Goal: Obtain resource: Obtain resource

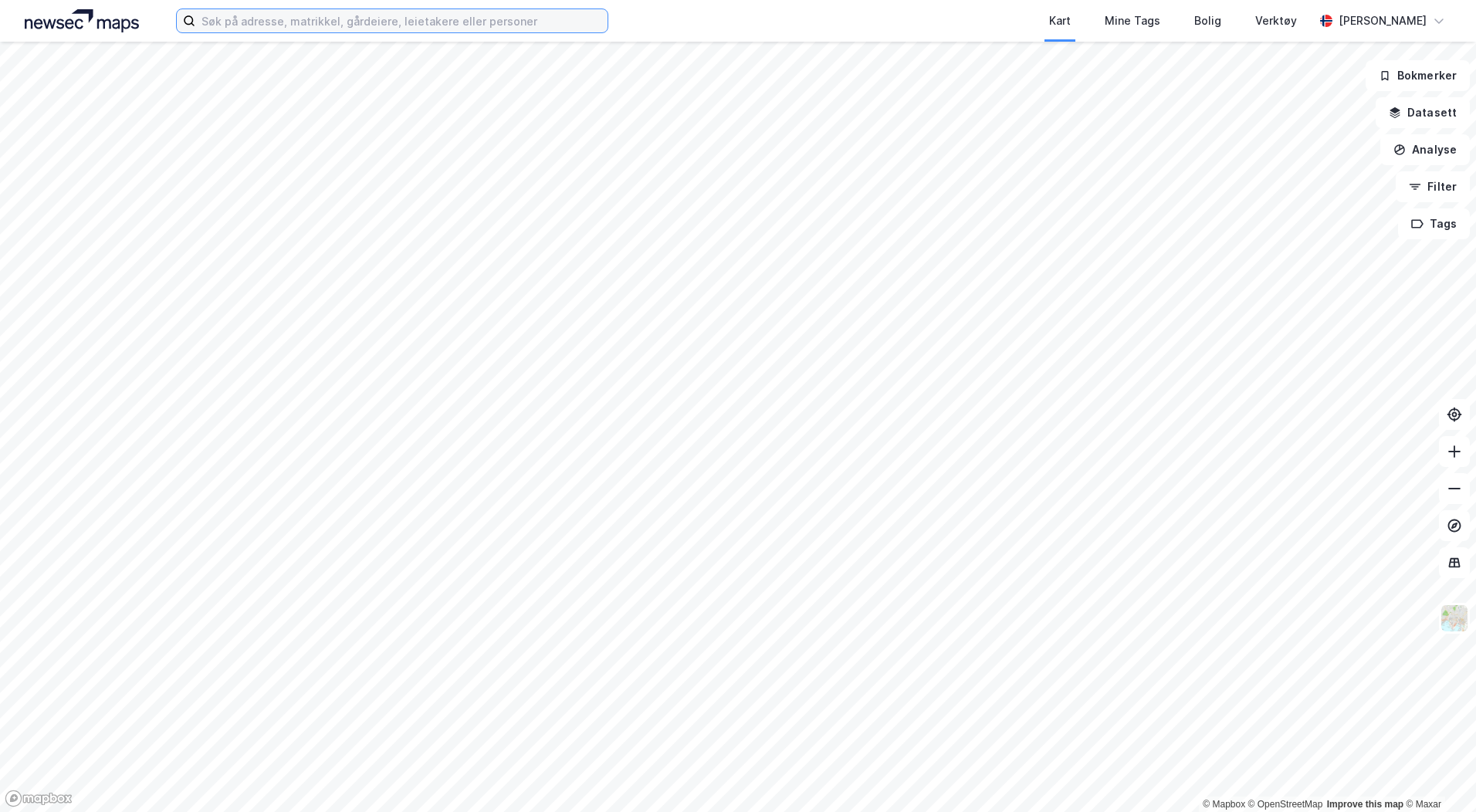
click at [243, 26] on input at bounding box center [402, 21] width 413 height 23
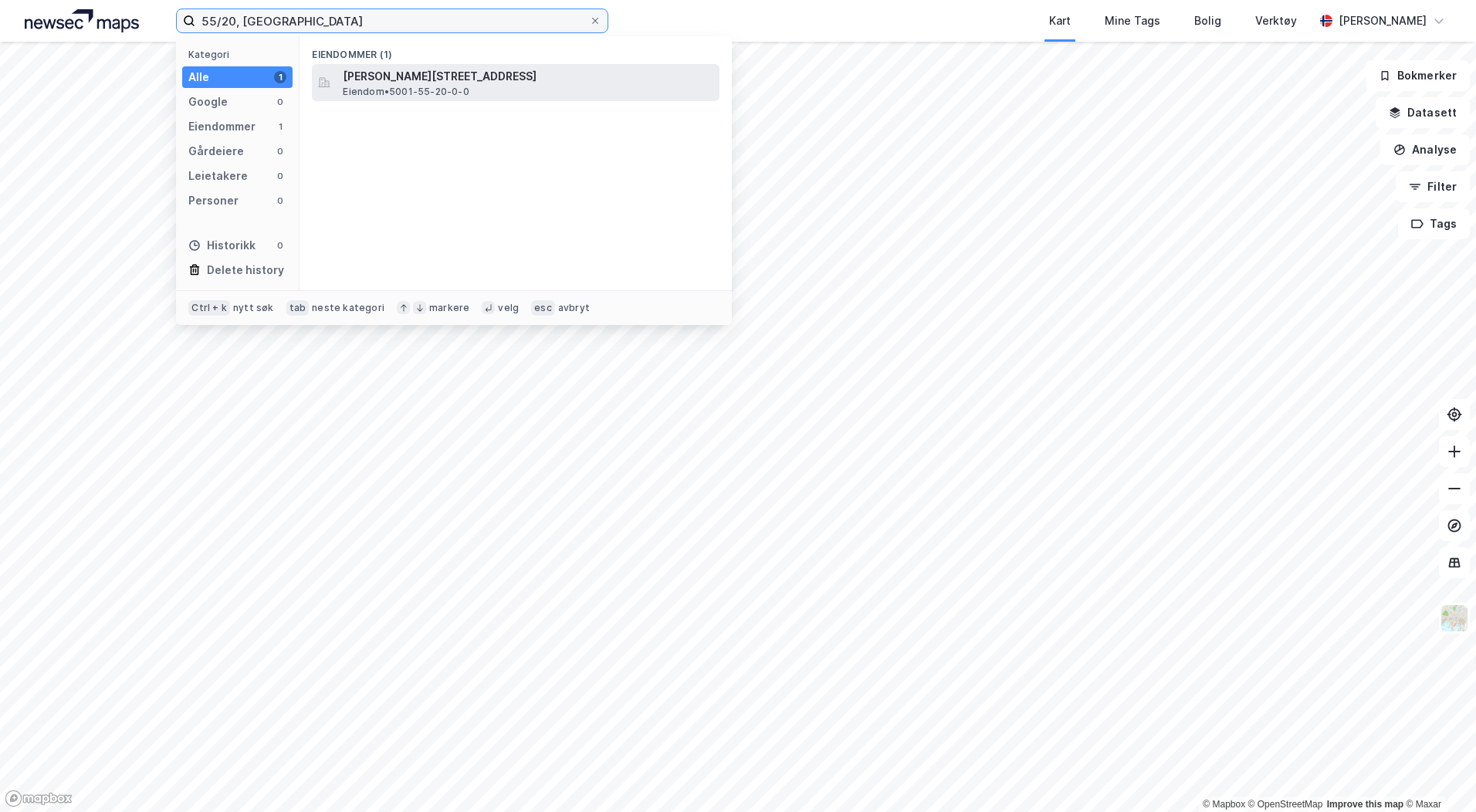
type input "55/20, trondheim"
click at [401, 78] on span "Håkon Herdebreis veg 2, 7046, TRONDHEIM, TRONDHEIM" at bounding box center [528, 75] width 371 height 18
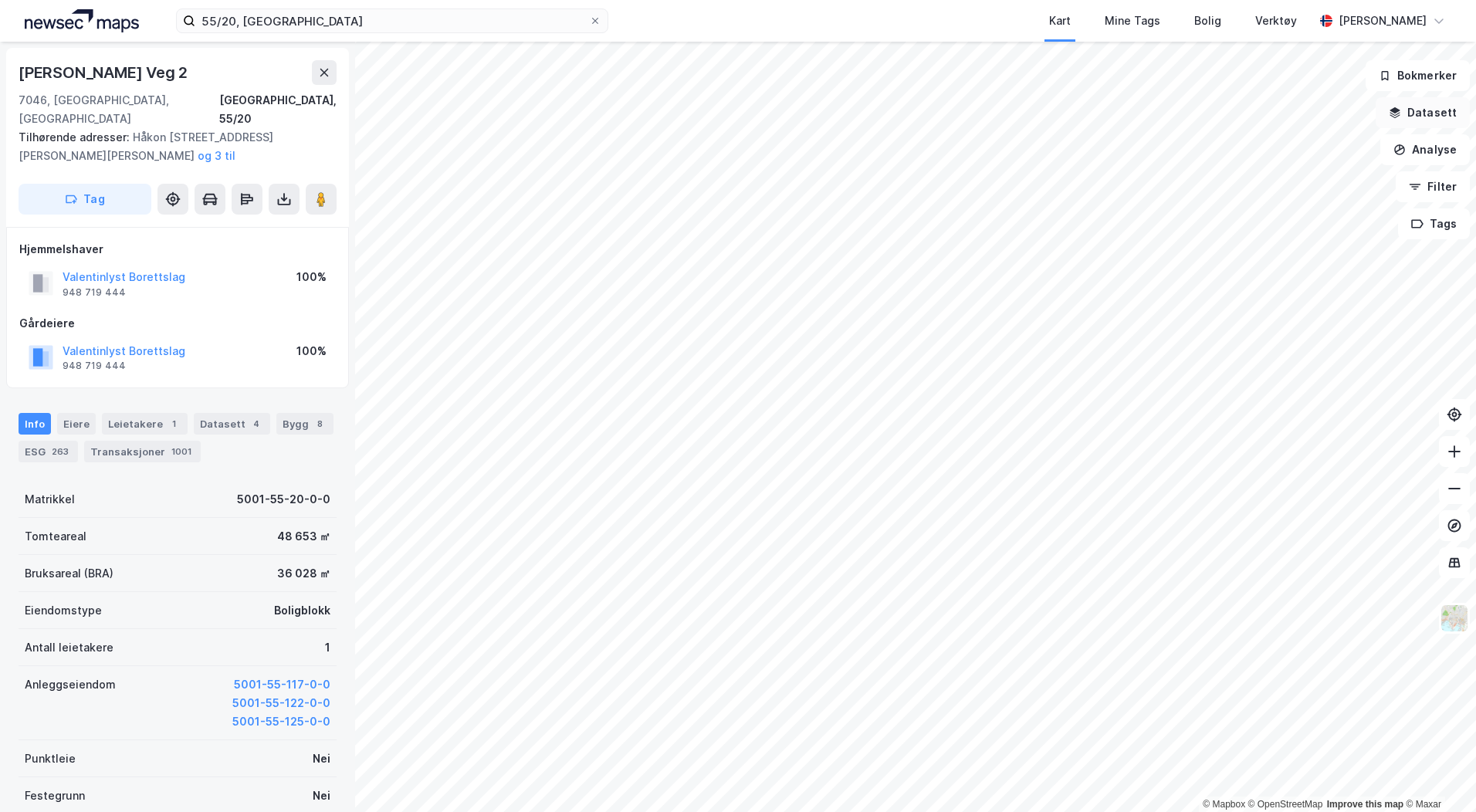
click at [1401, 111] on icon "button" at bounding box center [1395, 113] width 12 height 12
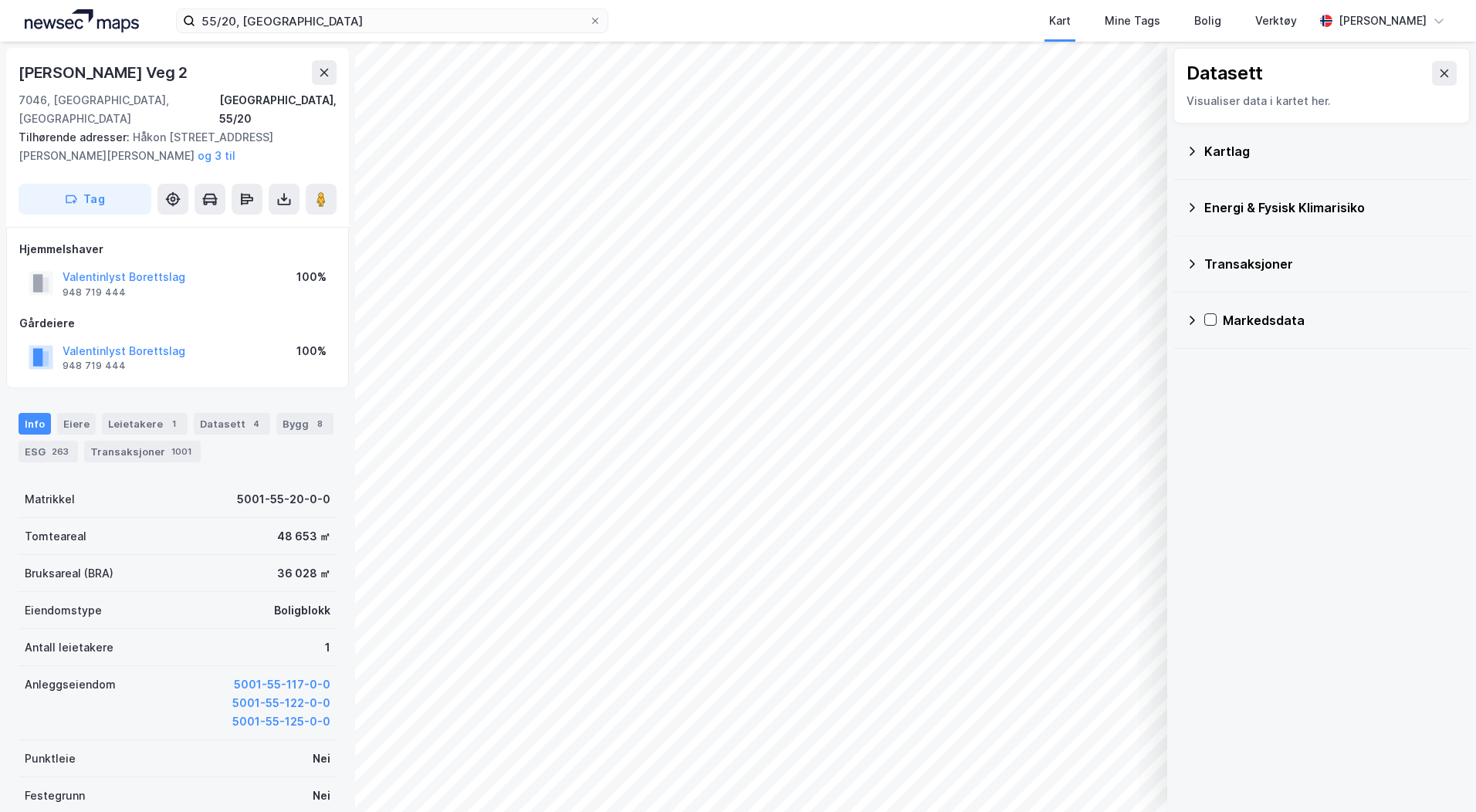
click at [1207, 151] on div "Kartlag" at bounding box center [1331, 151] width 253 height 18
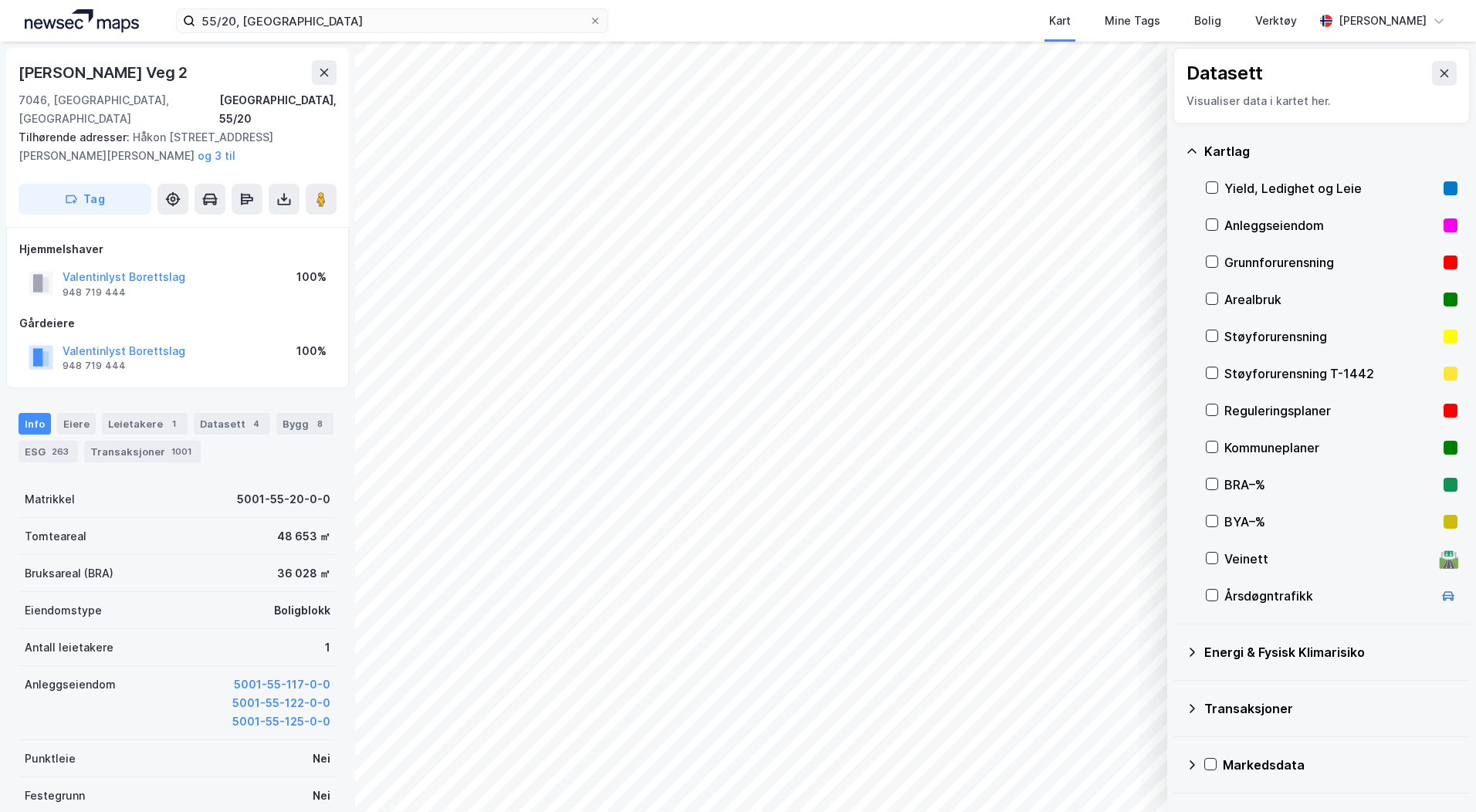
click at [1225, 413] on div "Reguleringsplaner" at bounding box center [1331, 410] width 213 height 18
click at [280, 191] on icon at bounding box center [284, 199] width 15 height 15
click at [222, 224] on div "Last ned grunnbok" at bounding box center [208, 229] width 90 height 12
